Goal: Task Accomplishment & Management: Manage account settings

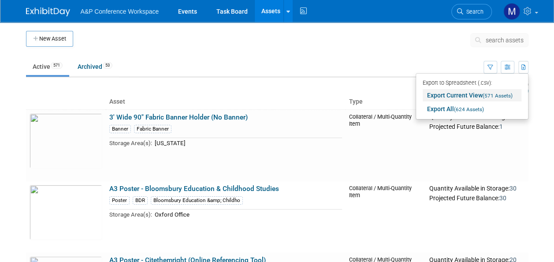
click at [486, 96] on span "(571 Assets)" at bounding box center [498, 96] width 30 height 6
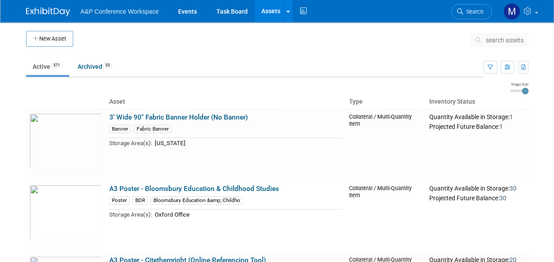
click at [280, 73] on ul "Active 571 Archived 53" at bounding box center [255, 67] width 458 height 20
drag, startPoint x: 182, startPoint y: 15, endPoint x: 189, endPoint y: 14, distance: 7.1
click at [182, 15] on link "Events" at bounding box center [188, 11] width 32 height 22
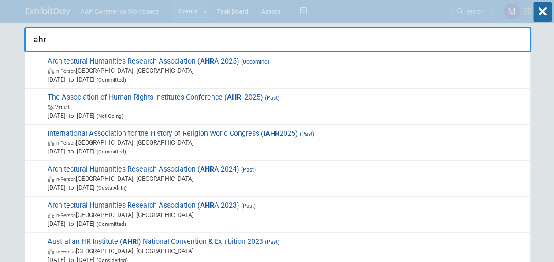
type input "ahra"
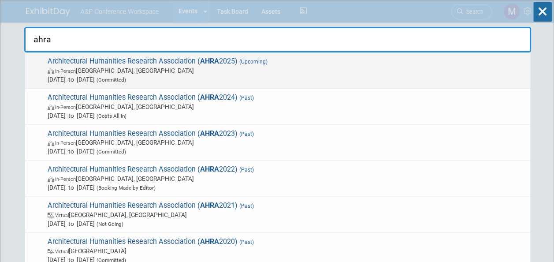
click at [223, 63] on span "Architectural Humanities Research Association ( AHRA 2025) (Upcoming) In-Person…" at bounding box center [285, 70] width 481 height 27
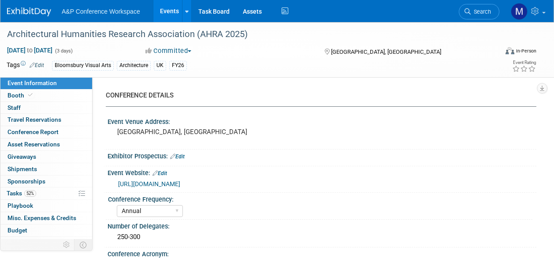
select select "Annual"
select select "Level 2"
select select "In-Person Booth"
select select "Architecture"
select select "Bloomsbury Visual Arts"
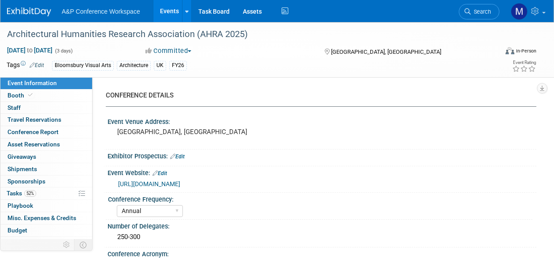
select select "Matt Hambridge"
select select "Carly Bull"
select select "Jack Solloway"
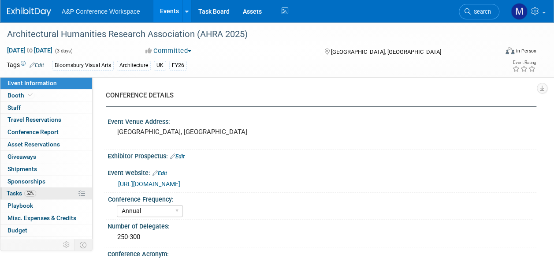
click at [68, 189] on link "52% Tasks 52%" at bounding box center [46, 193] width 92 height 12
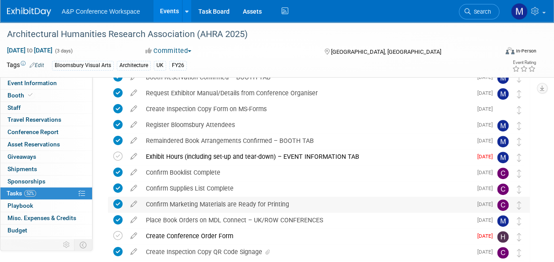
scroll to position [88, 0]
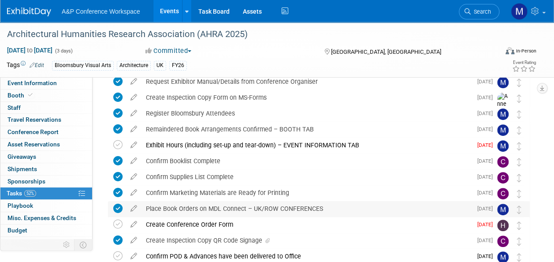
click at [210, 208] on div "Place Book Orders on MDL Connect – UK/ROW CONFERENCES" at bounding box center [307, 208] width 331 height 15
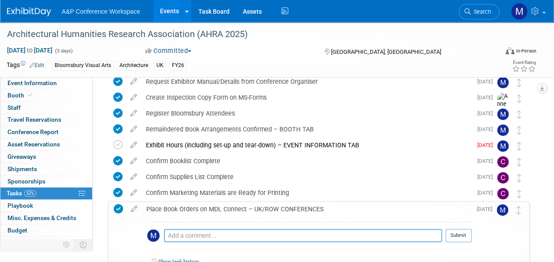
click at [208, 238] on textarea at bounding box center [303, 235] width 278 height 13
paste textarea "Order No 2006090600"
click at [166, 234] on textarea "Order No 2006090600" at bounding box center [303, 235] width 278 height 13
type textarea "Books ordered 2nd October - Order No 2006090600"
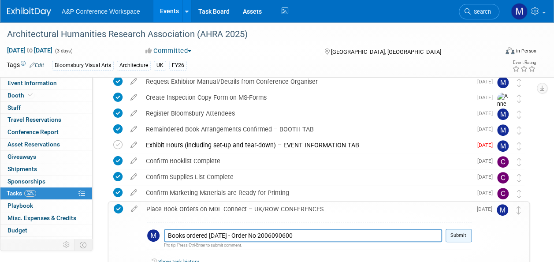
click at [459, 235] on button "Submit" at bounding box center [459, 235] width 26 height 13
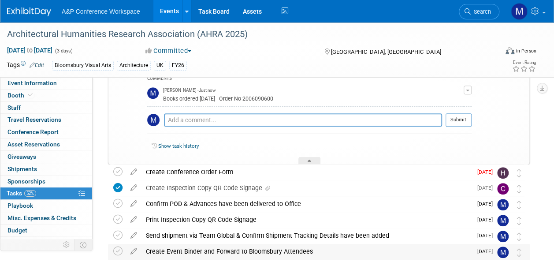
scroll to position [265, 0]
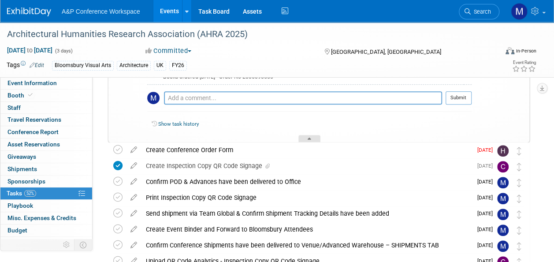
click at [315, 139] on div at bounding box center [309, 138] width 22 height 7
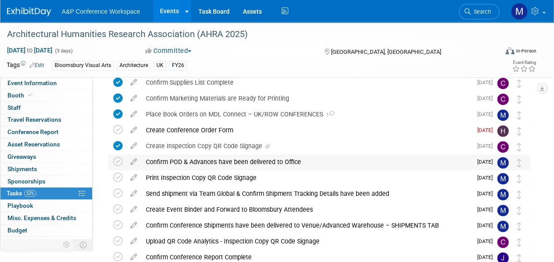
scroll to position [176, 0]
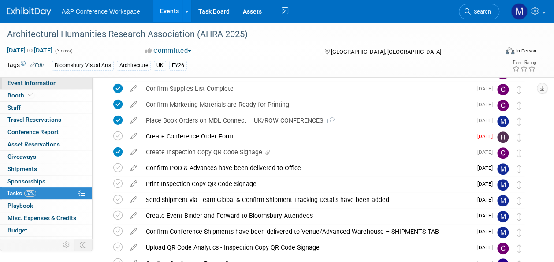
click at [58, 80] on link "Event Information" at bounding box center [46, 83] width 92 height 12
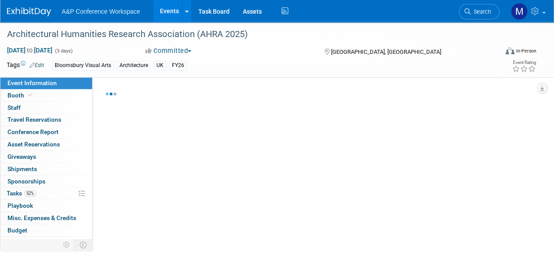
select select "Annual"
select select "Level 2"
select select "In-Person Booth"
select select "Architecture"
select select "Bloomsbury Visual Arts"
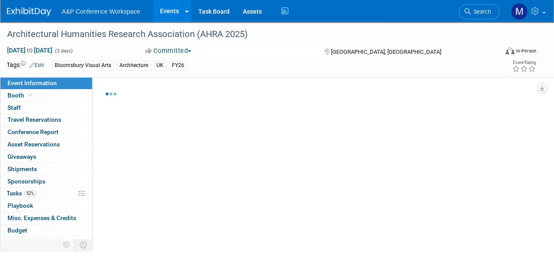
select select "Matt Hambridge"
select select "Carly Bull"
select select "Jack Solloway"
